Goal: Task Accomplishment & Management: Complete application form

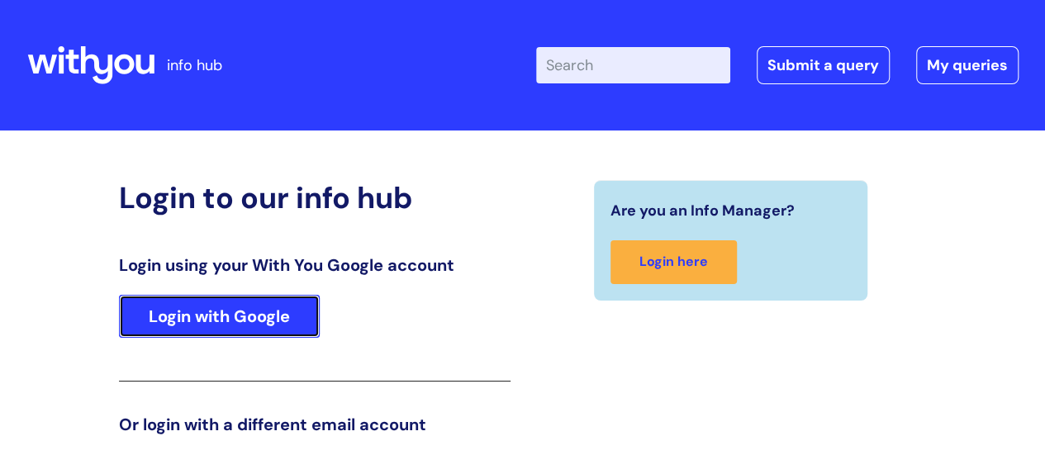
click at [157, 311] on link "Login with Google" at bounding box center [219, 316] width 201 height 43
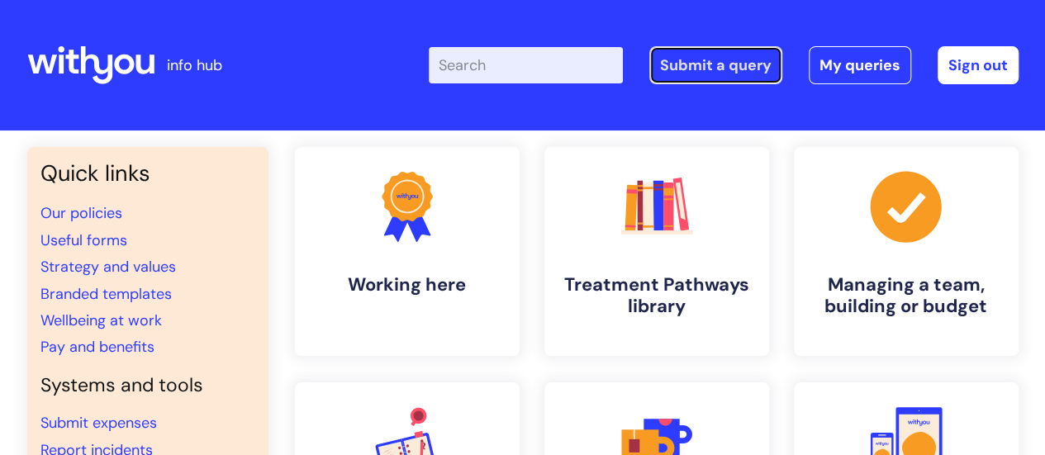
click at [723, 59] on link "Submit a query" at bounding box center [715, 65] width 133 height 38
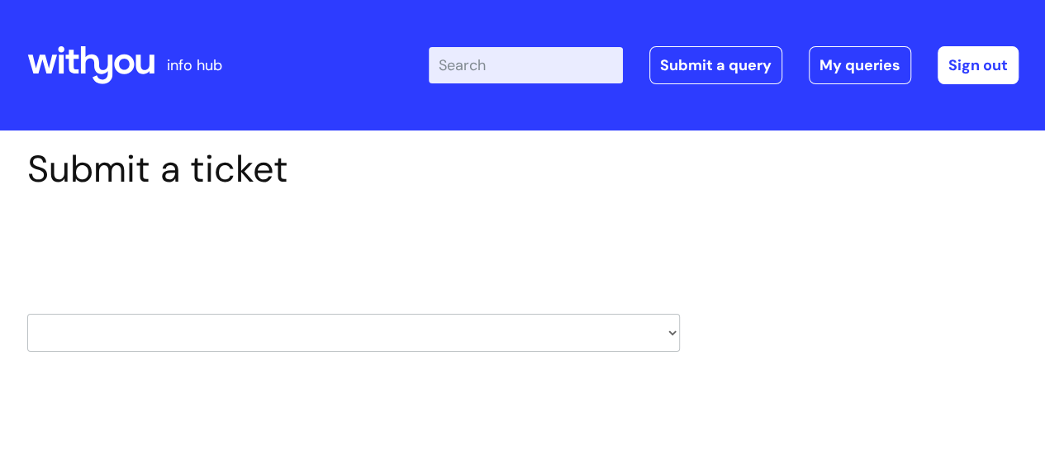
click at [671, 330] on select "HR / People IT and Support Clinical Drug Alerts Finance Accounts Data Support T…" at bounding box center [353, 333] width 653 height 38
select select "hr_/_people"
click at [27, 314] on select "HR / People IT and Support Clinical Drug Alerts Finance Accounts Data Support T…" at bounding box center [353, 333] width 653 height 38
select select "80004157196"
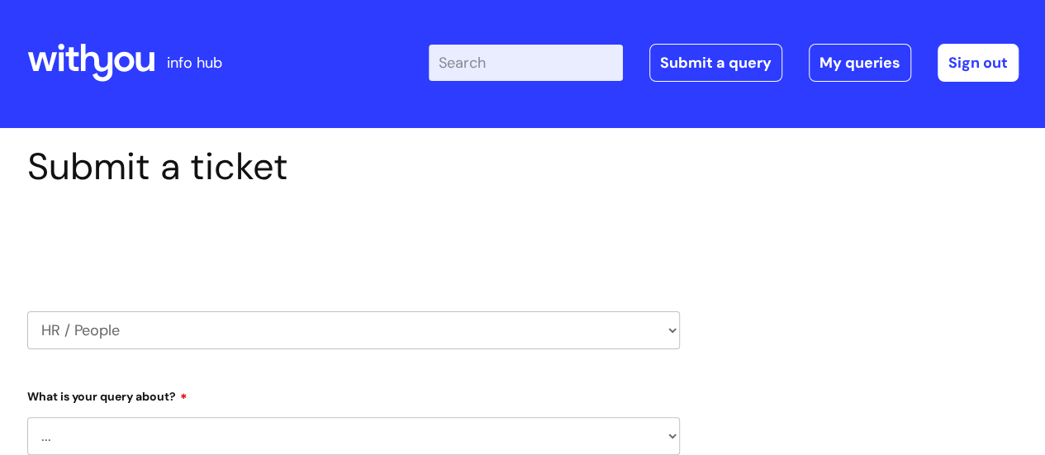
click at [669, 442] on select "... Absence Query Holiday Query Employee change request General HR Query iTrent…" at bounding box center [353, 436] width 653 height 38
click at [670, 437] on select "... Absence Query Holiday Query Employee change request General HR Query iTrent…" at bounding box center [353, 436] width 653 height 38
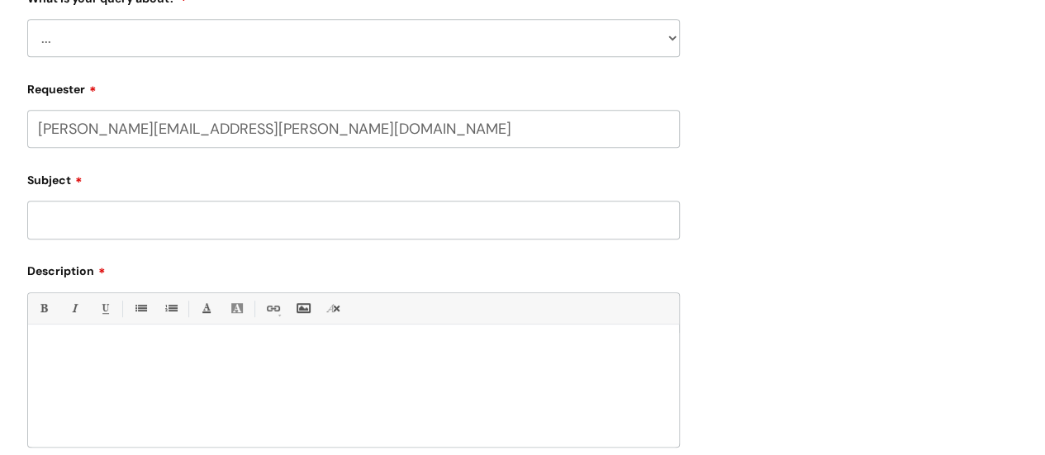
click at [672, 36] on select "... Absence Query Holiday Query Employee change request General HR Query iTrent…" at bounding box center [353, 38] width 653 height 38
select select "General HR Query"
click at [27, 19] on select "... Absence Query Holiday Query Employee change request General HR Query iTrent…" at bounding box center [353, 38] width 653 height 38
click at [512, 222] on input "Subject" at bounding box center [353, 220] width 653 height 38
type input "PVG's"
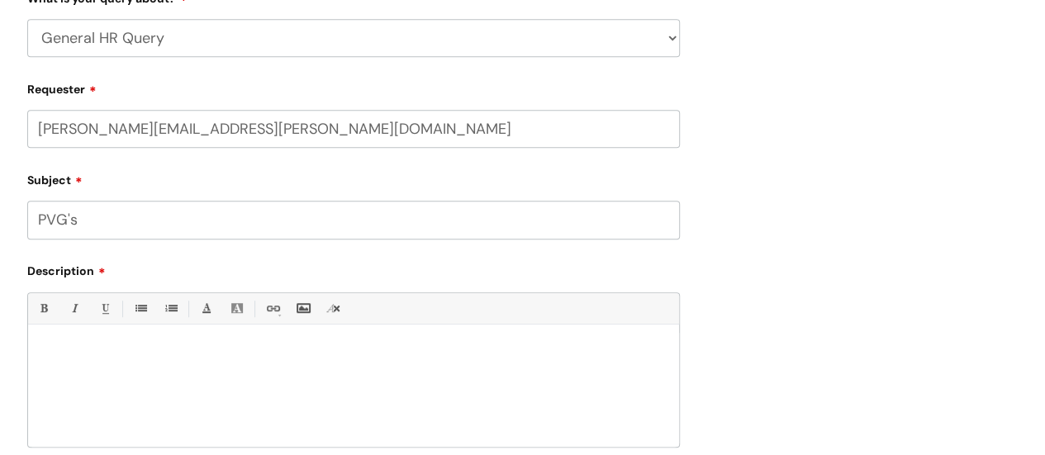
click at [83, 375] on div at bounding box center [353, 390] width 651 height 114
click at [264, 369] on p "I am growing concerned about the number of PVG's" at bounding box center [353, 367] width 626 height 15
click at [263, 370] on p "I am growing concerned about the number ofnew PVG's" at bounding box center [353, 367] width 626 height 15
click at [330, 370] on p "I am growing concerned about the number of new PVG's" at bounding box center [353, 367] width 626 height 15
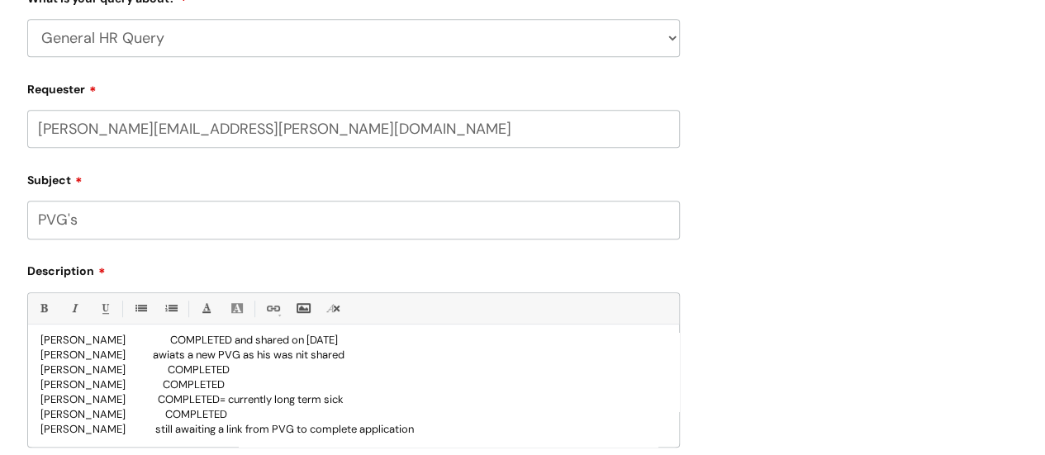
scroll to position [134, 0]
click at [414, 430] on p "[PERSON_NAME] still awaiting a link from PVG to complete application" at bounding box center [353, 427] width 626 height 15
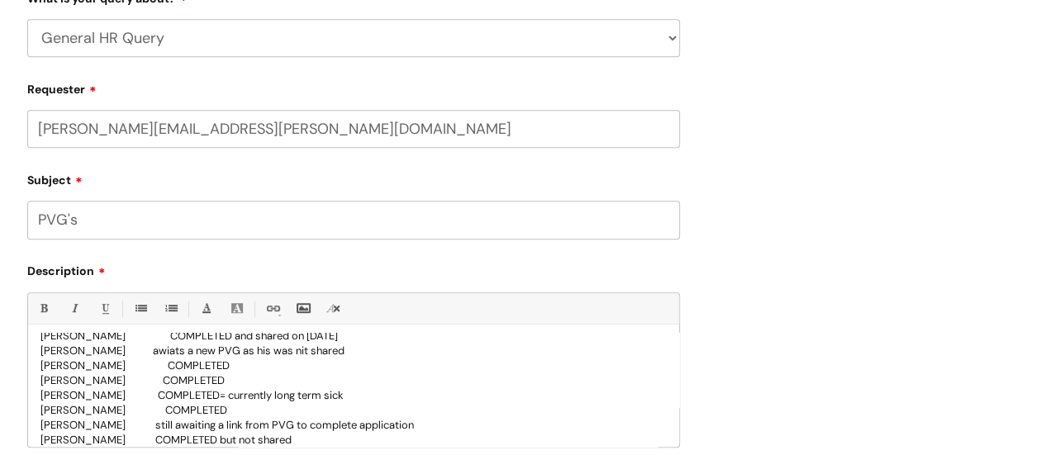
click at [211, 442] on p "[PERSON_NAME] COMPLETED but not shared" at bounding box center [353, 440] width 626 height 15
click at [322, 441] on p "[PERSON_NAME] COMPLETED in June but not shared" at bounding box center [353, 440] width 626 height 15
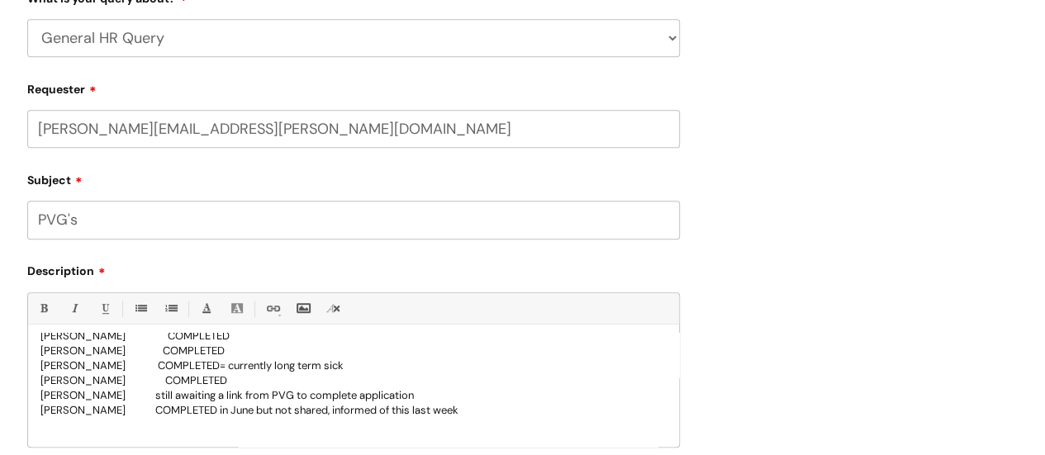
scroll to position [180, 0]
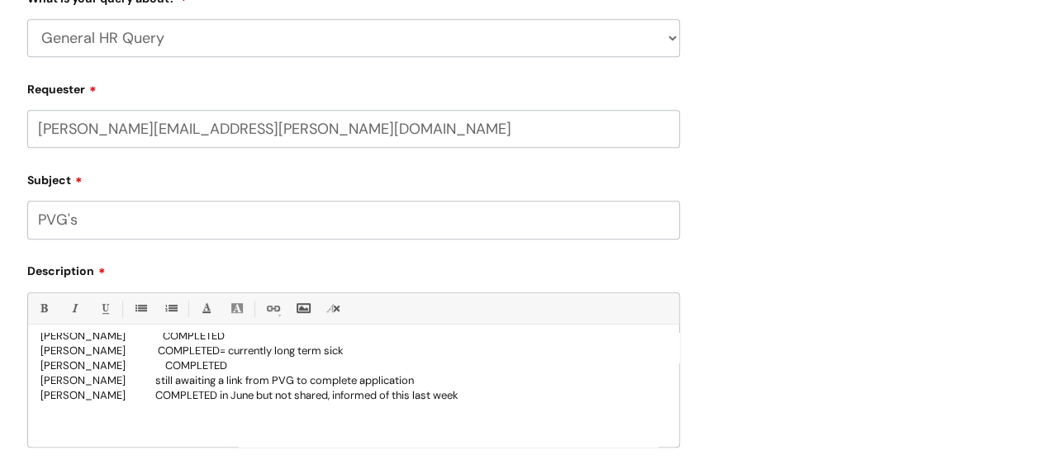
click at [206, 394] on p "[PERSON_NAME] COMPLETED in June but not shared, informed of this last week" at bounding box center [353, 395] width 626 height 15
click at [454, 400] on p "[PERSON_NAME] Completed in June but not shared, informed of this last week" at bounding box center [353, 395] width 626 height 15
click at [416, 383] on p "[PERSON_NAME] still awaiting a link from PVG to complete application" at bounding box center [353, 380] width 626 height 15
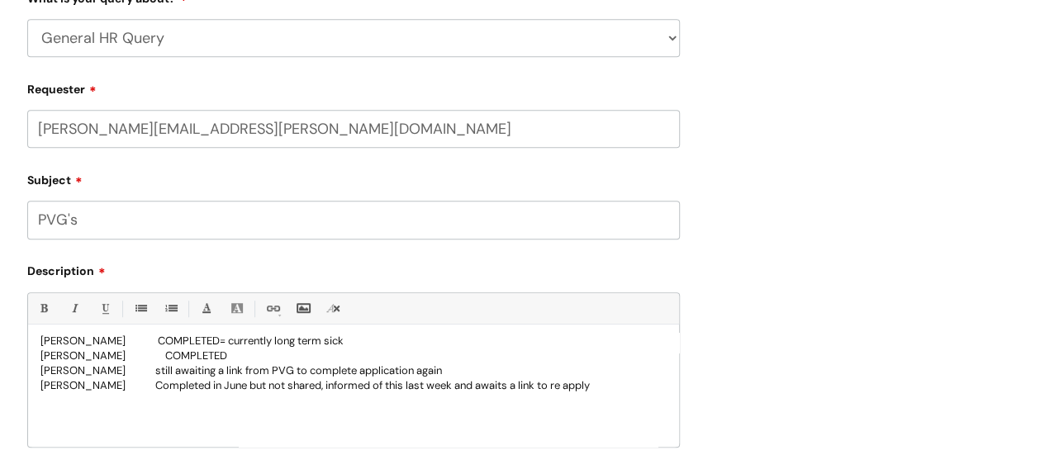
scroll to position [193, 0]
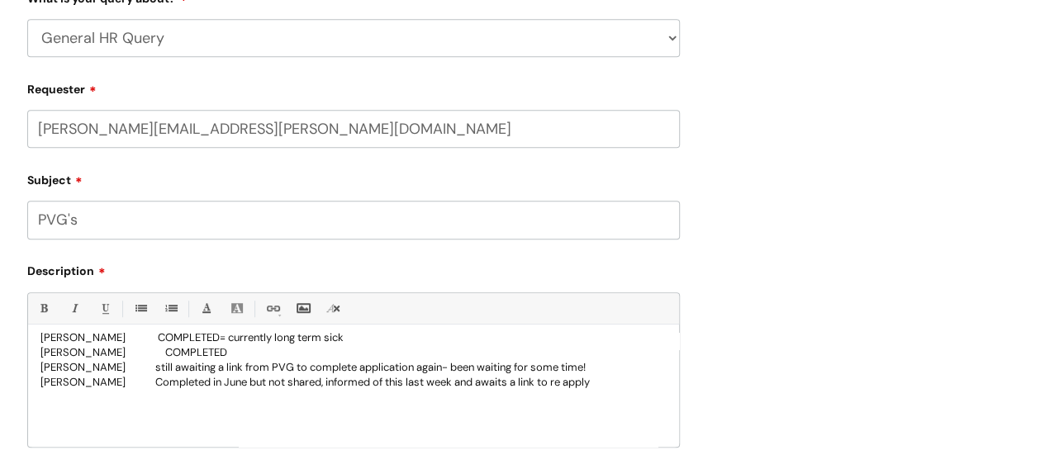
click at [605, 381] on p "[PERSON_NAME] Completed in June but not shared, informed of this last week and …" at bounding box center [353, 382] width 626 height 15
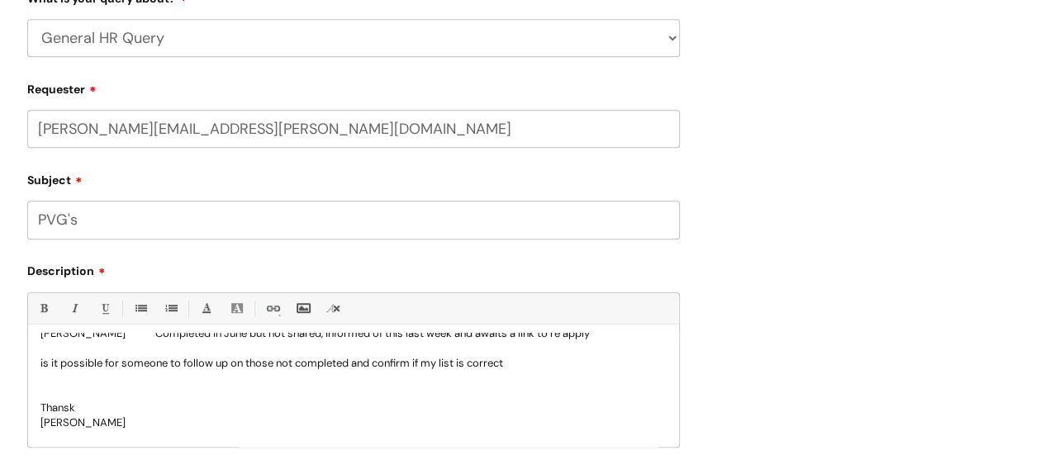
scroll to position [258, 0]
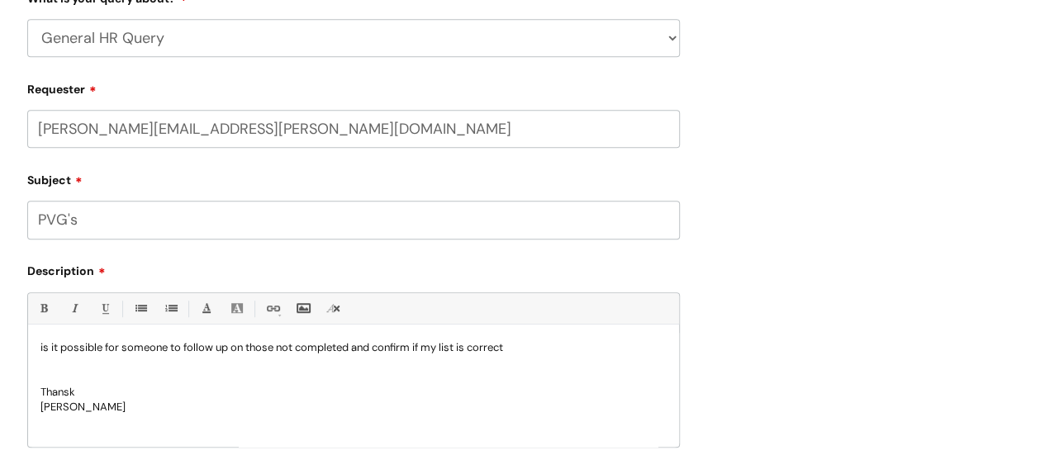
click at [76, 394] on p "Thansk" at bounding box center [353, 392] width 626 height 15
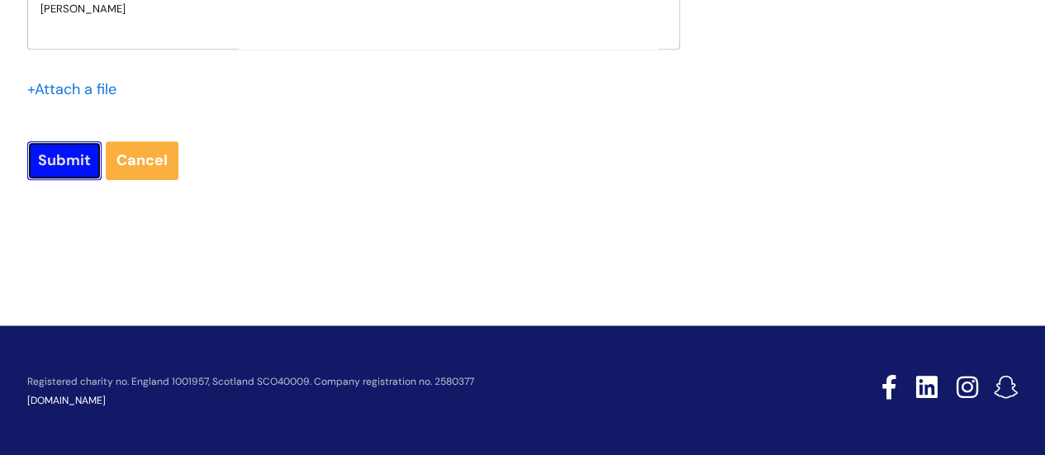
click at [59, 156] on input "Submit" at bounding box center [64, 160] width 74 height 38
type input "Please Wait..."
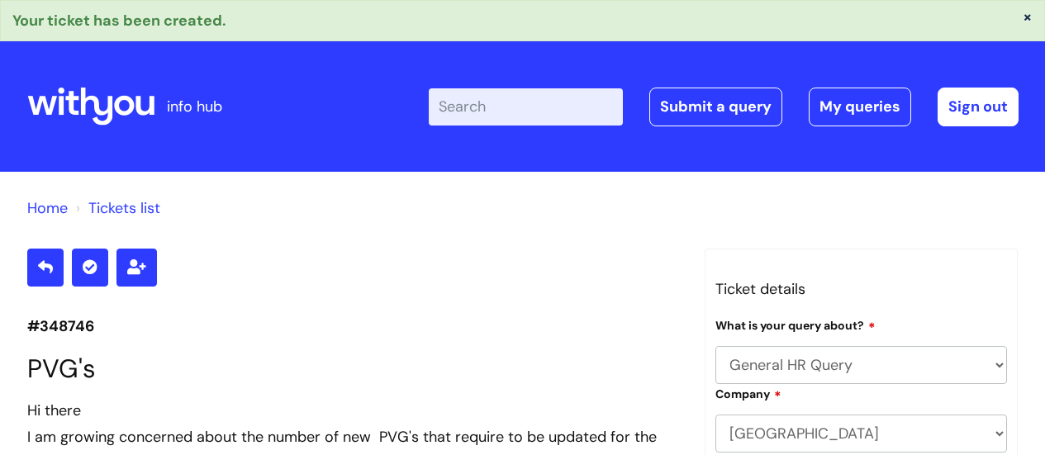
select select "General HR Query"
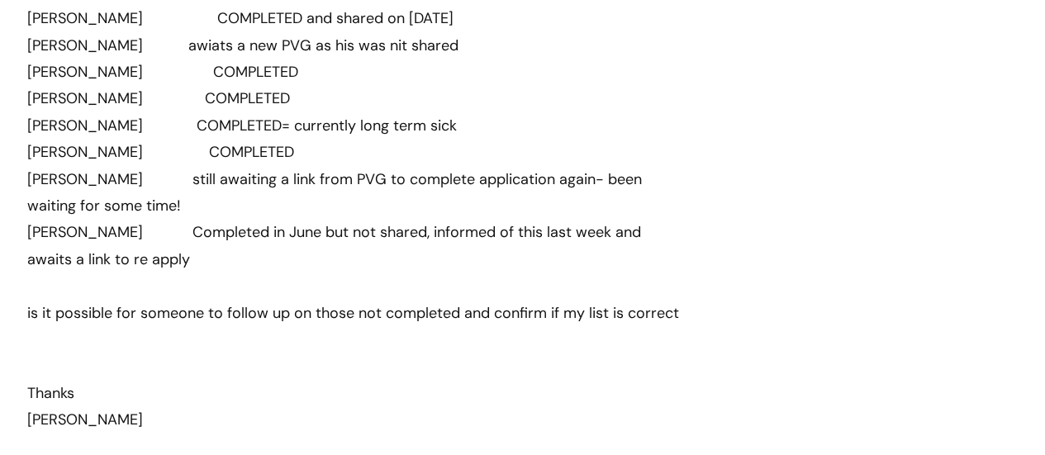
scroll to position [1031, 0]
